Goal: Task Accomplishment & Management: Use online tool/utility

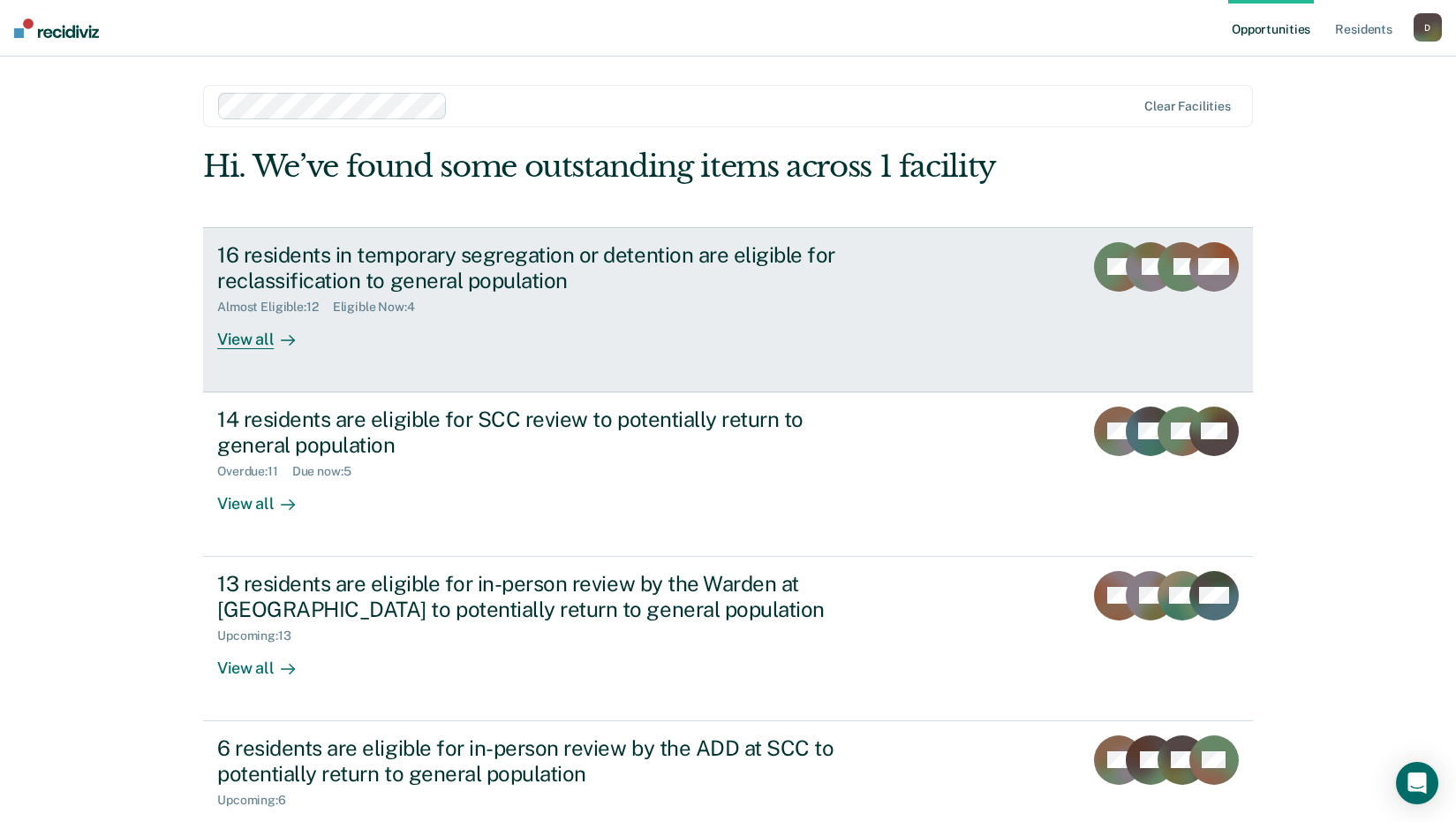
click at [253, 333] on div "View all" at bounding box center [266, 332] width 99 height 35
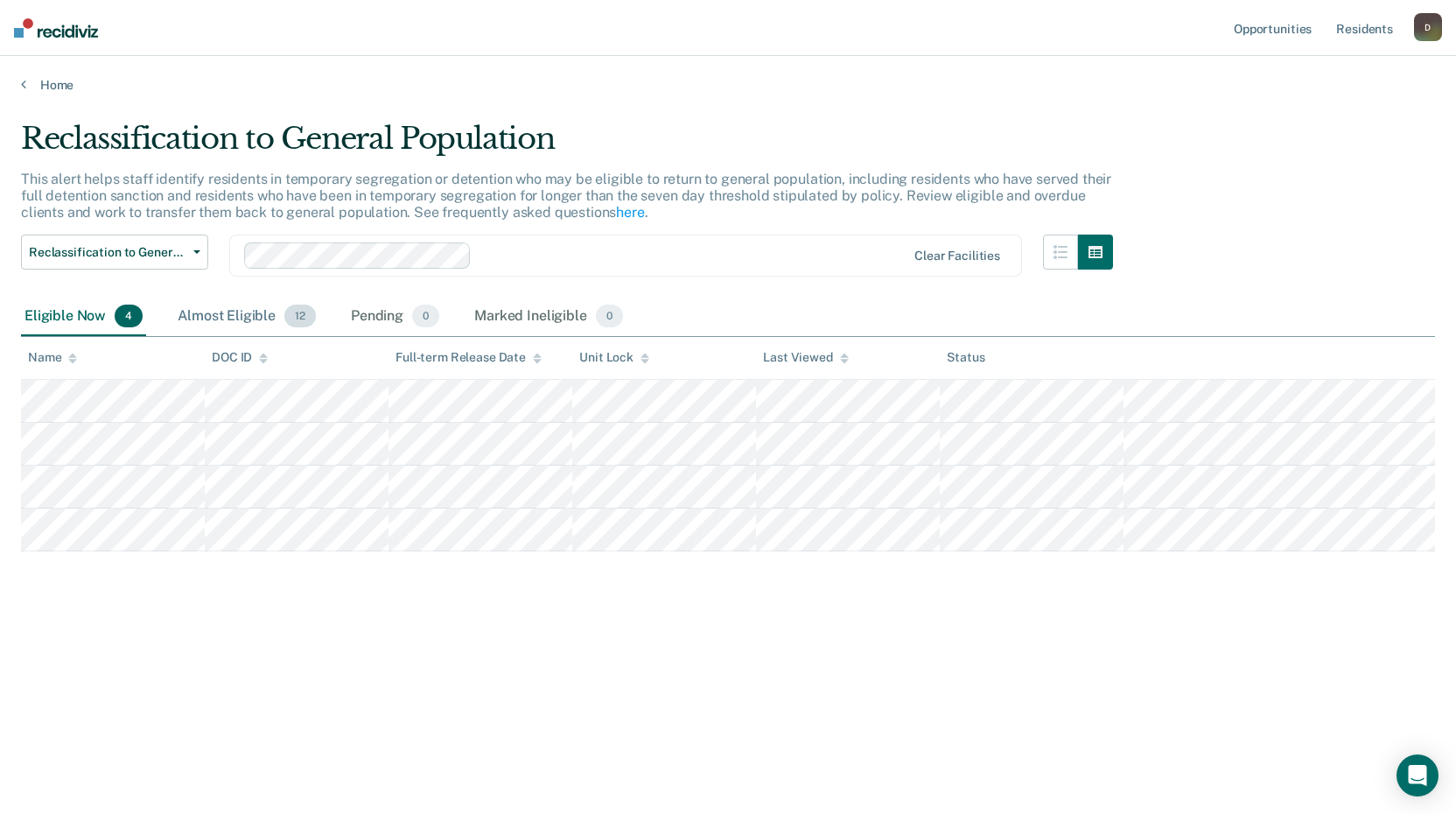
click at [244, 315] on div "Almost Eligible 12" at bounding box center [246, 316] width 145 height 38
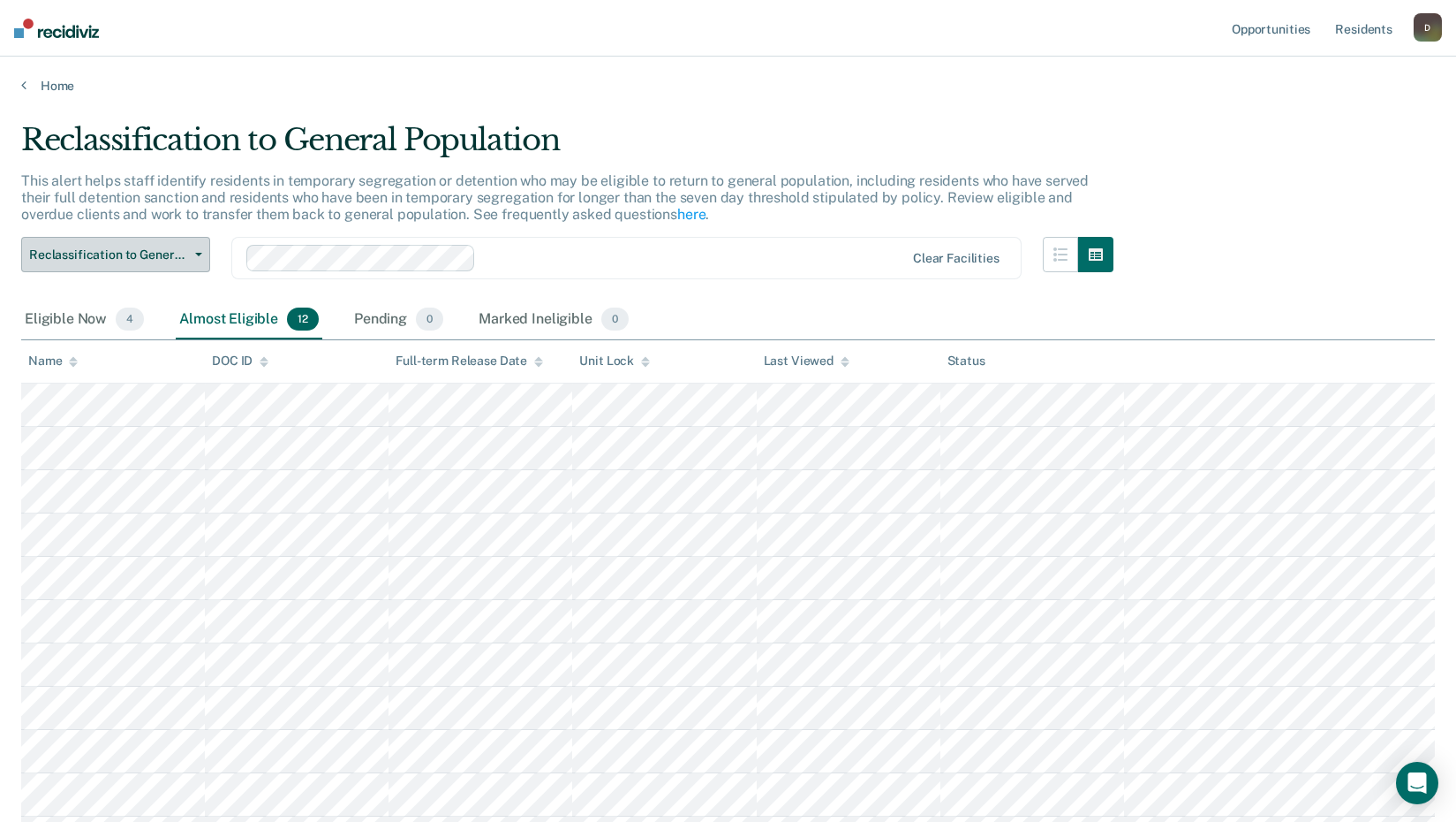
click at [174, 245] on button "Reclassification to General Population" at bounding box center [116, 254] width 189 height 36
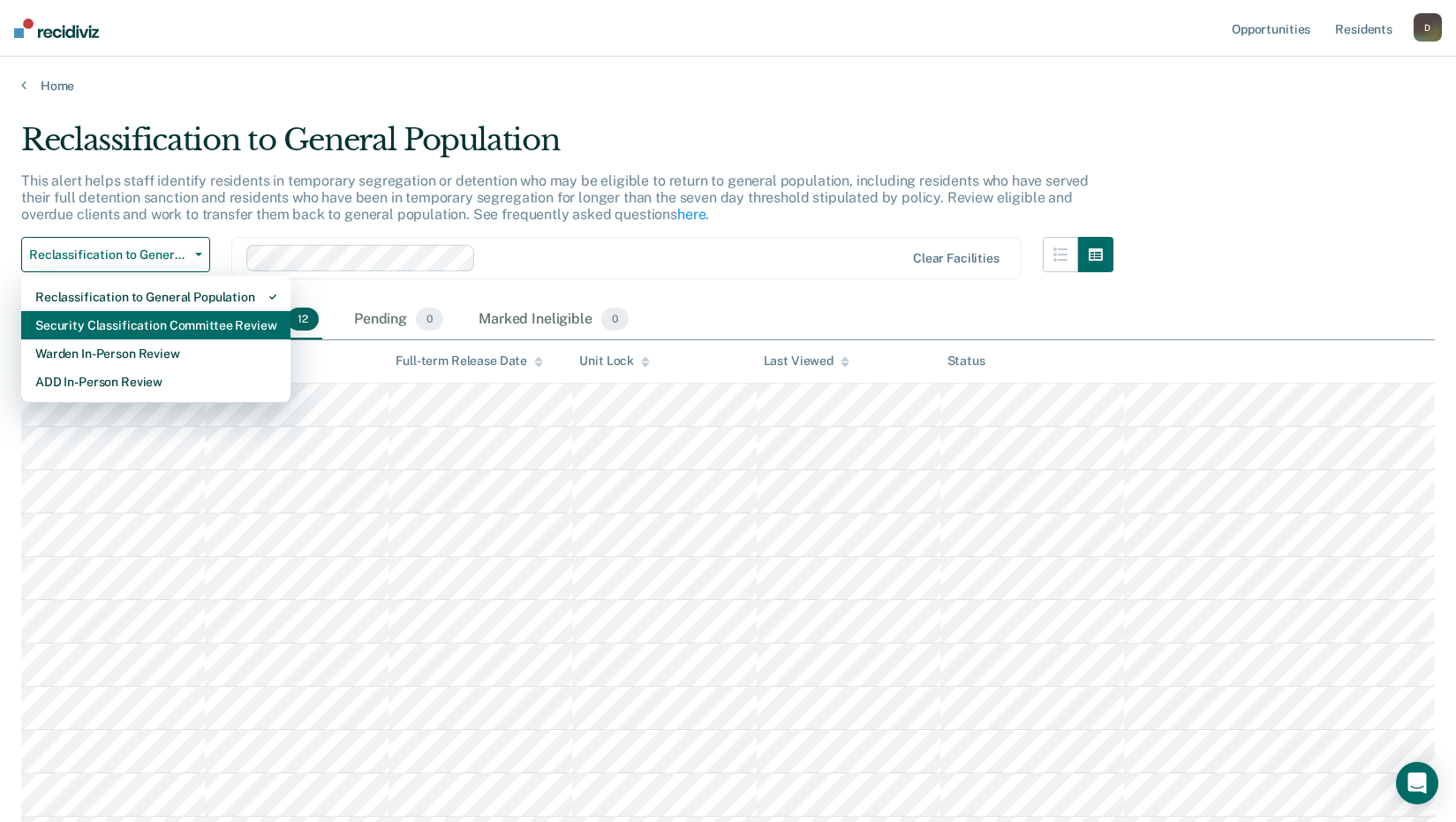
click at [196, 325] on div "Security Classification Committee Review" at bounding box center [156, 324] width 241 height 28
